Goal: Find specific page/section: Find specific page/section

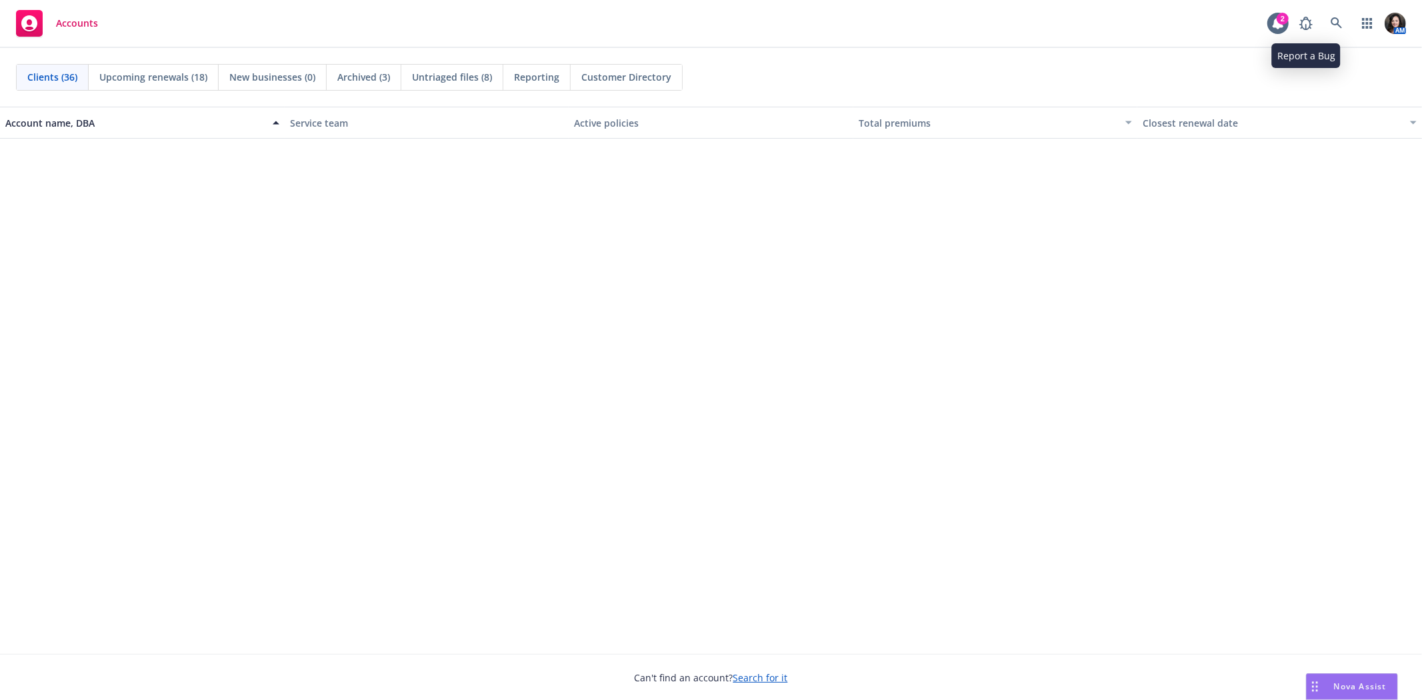
scroll to position [667, 0]
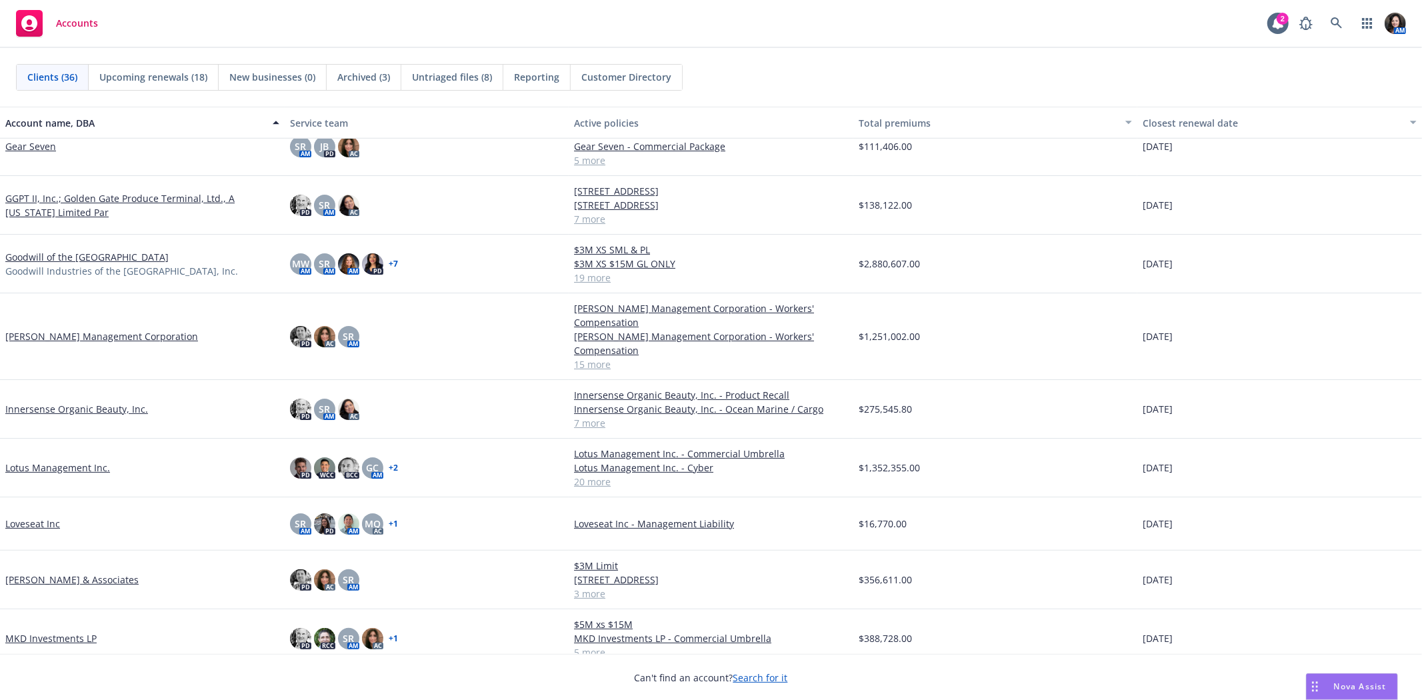
click at [103, 254] on link "Goodwill of the [GEOGRAPHIC_DATA]" at bounding box center [86, 257] width 163 height 14
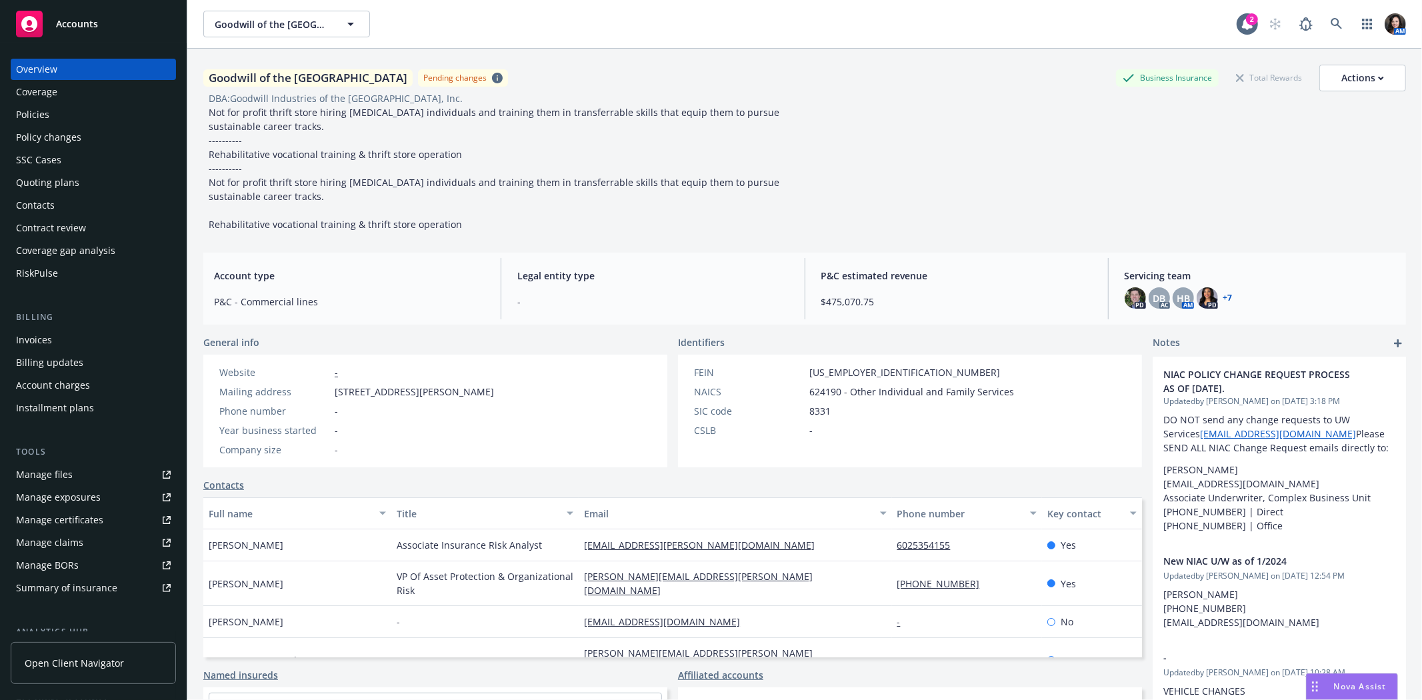
click at [105, 105] on div "Policies" at bounding box center [93, 114] width 155 height 21
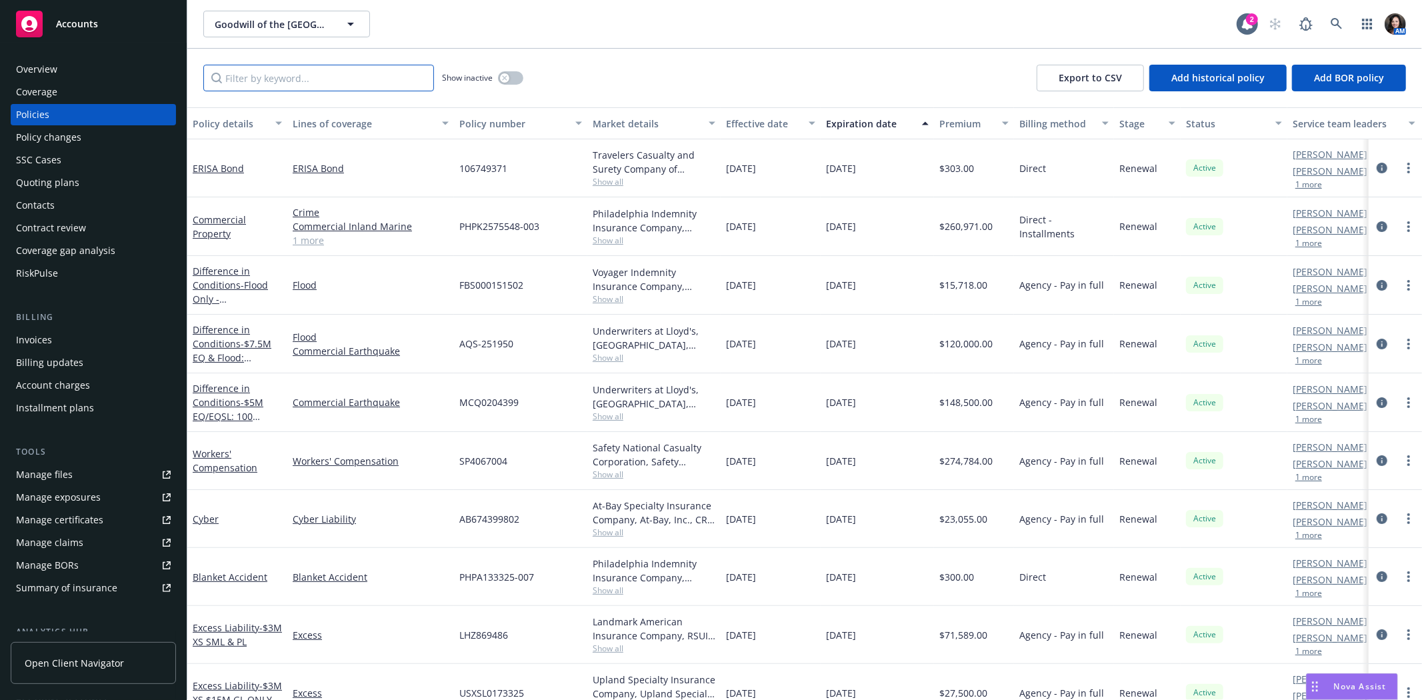
click at [331, 74] on input "Filter by keyword..." at bounding box center [318, 78] width 231 height 27
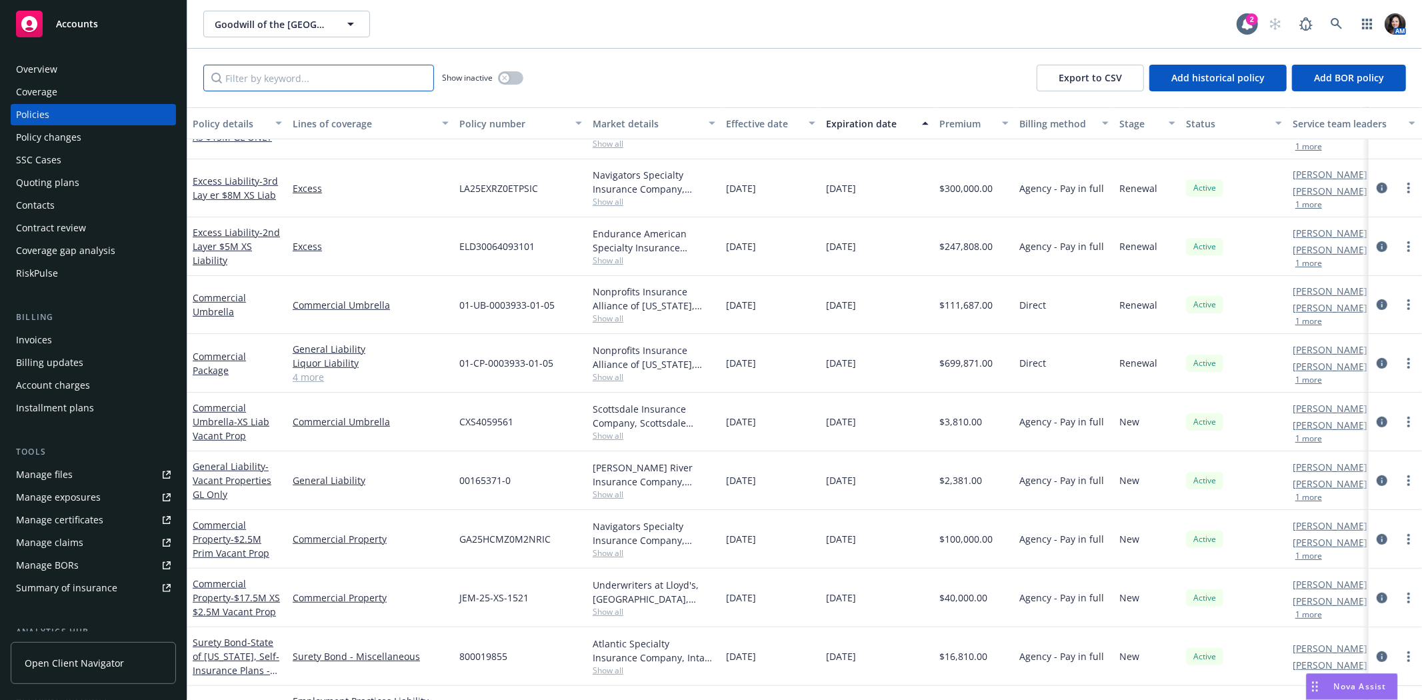
scroll to position [592, 0]
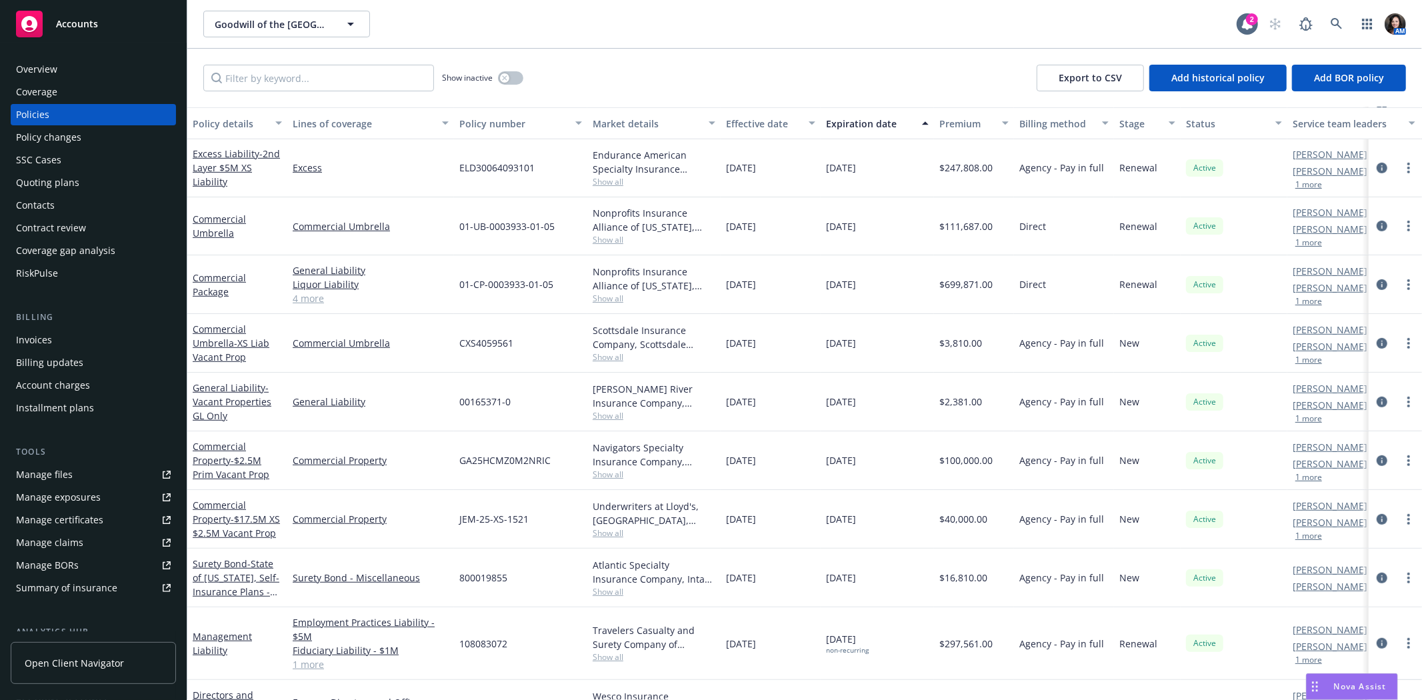
click at [237, 492] on div "Commercial Property - $17.5M XS $2.5M Vacant Prop" at bounding box center [237, 519] width 100 height 59
click at [229, 511] on div "Commercial Property - $17.5M XS $2.5M Vacant Prop" at bounding box center [237, 519] width 89 height 42
click at [223, 529] on span "- $17.5M XS $2.5M Vacant Prop" at bounding box center [236, 526] width 87 height 27
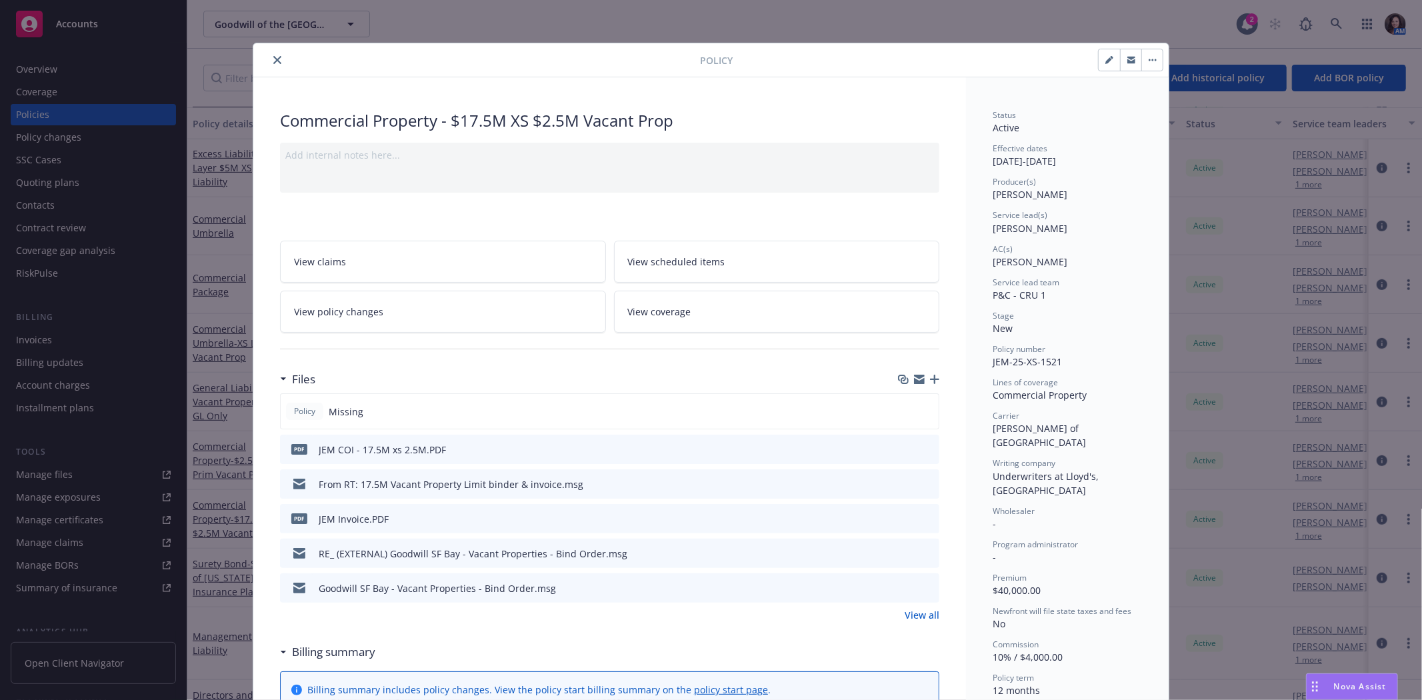
click at [921, 447] on icon "preview file" at bounding box center [927, 448] width 12 height 9
